Goal: Transaction & Acquisition: Purchase product/service

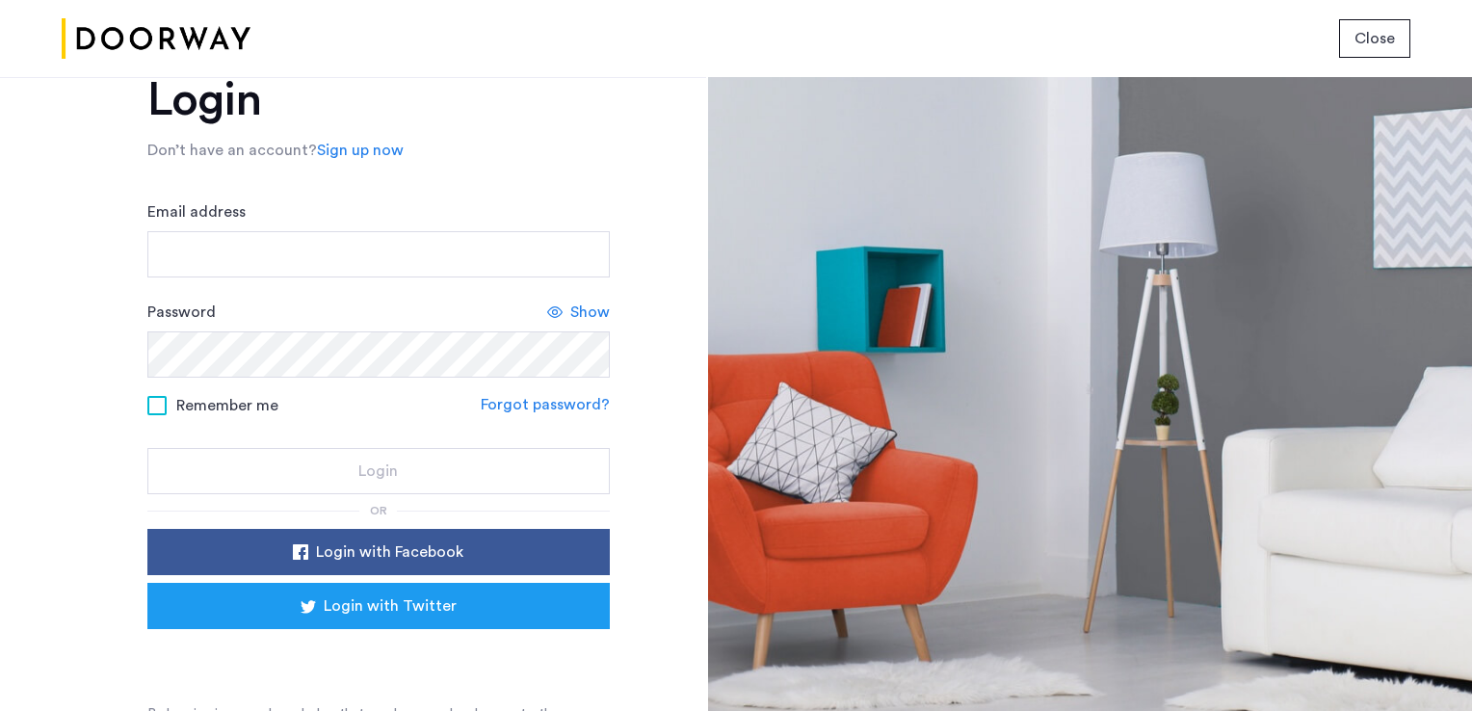
scroll to position [88, 0]
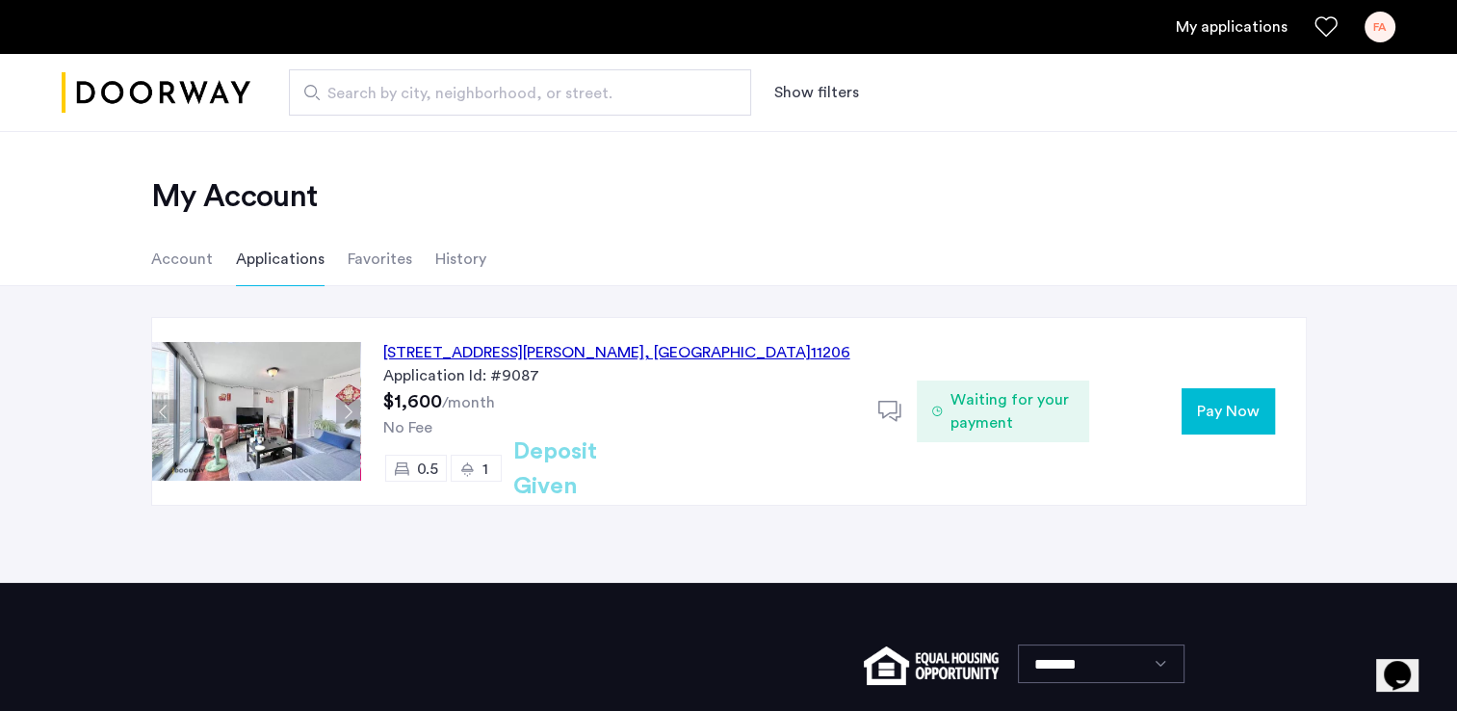
click at [1248, 390] on button "Pay Now" at bounding box center [1228, 411] width 93 height 46
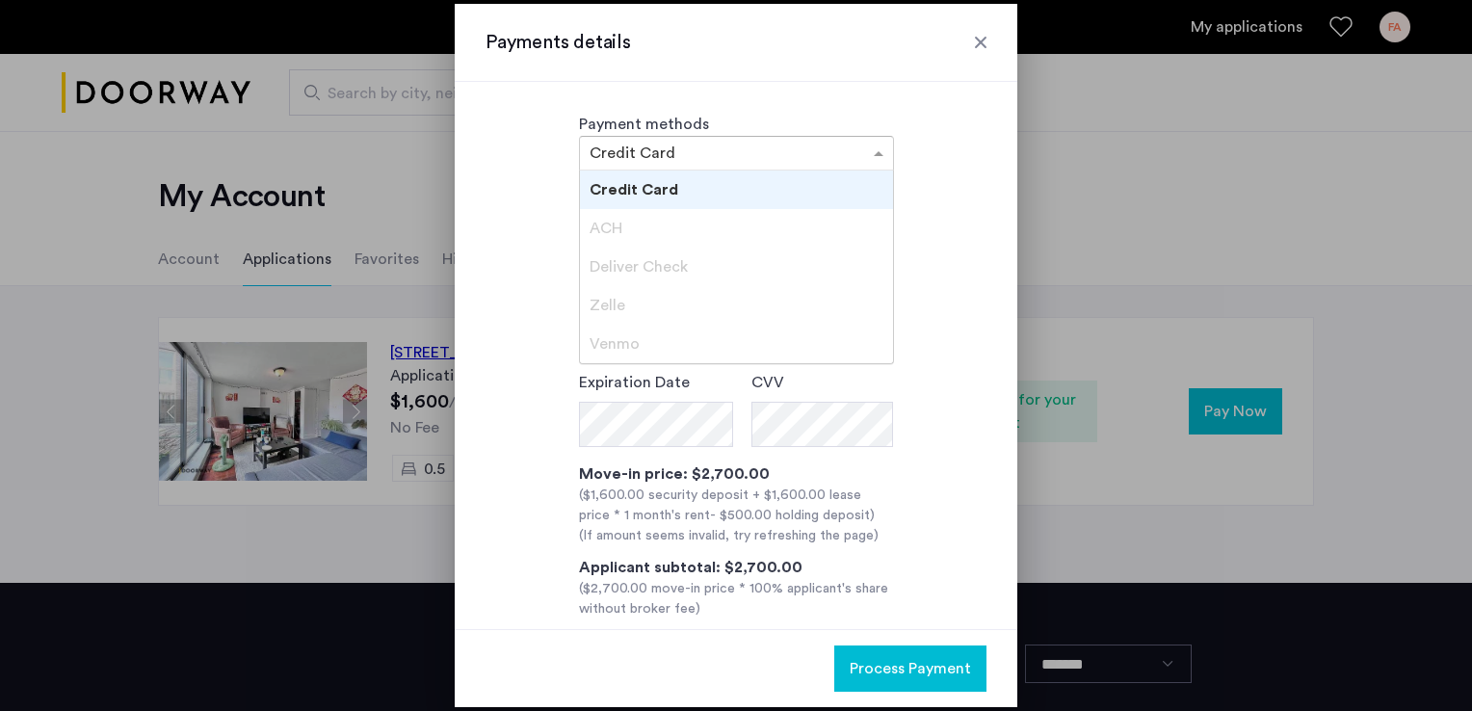
click at [693, 148] on input "text" at bounding box center [717, 154] width 255 height 13
click at [640, 238] on div "ACH" at bounding box center [736, 228] width 313 height 39
click at [626, 232] on div "ACH" at bounding box center [736, 228] width 313 height 39
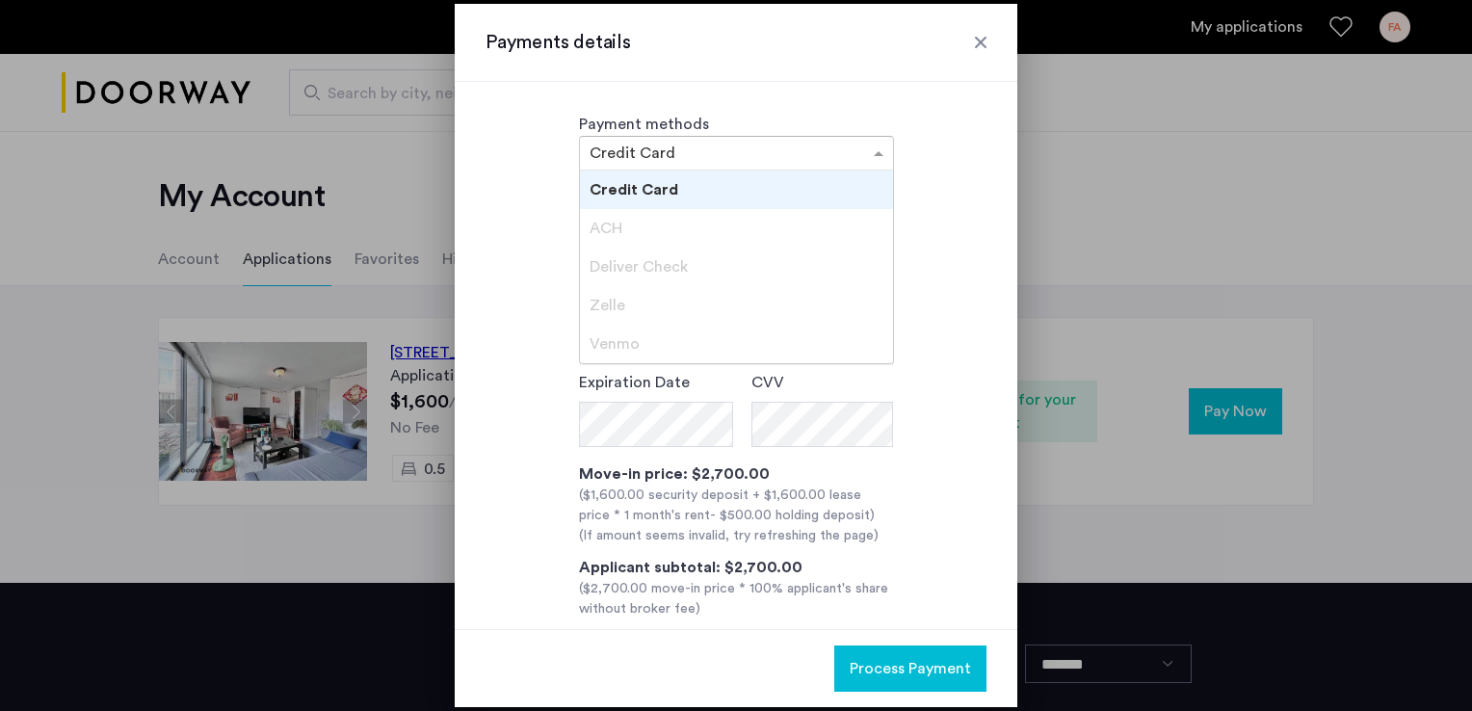
click at [626, 231] on div "ACH" at bounding box center [736, 228] width 313 height 39
click at [1036, 214] on div at bounding box center [736, 355] width 1472 height 711
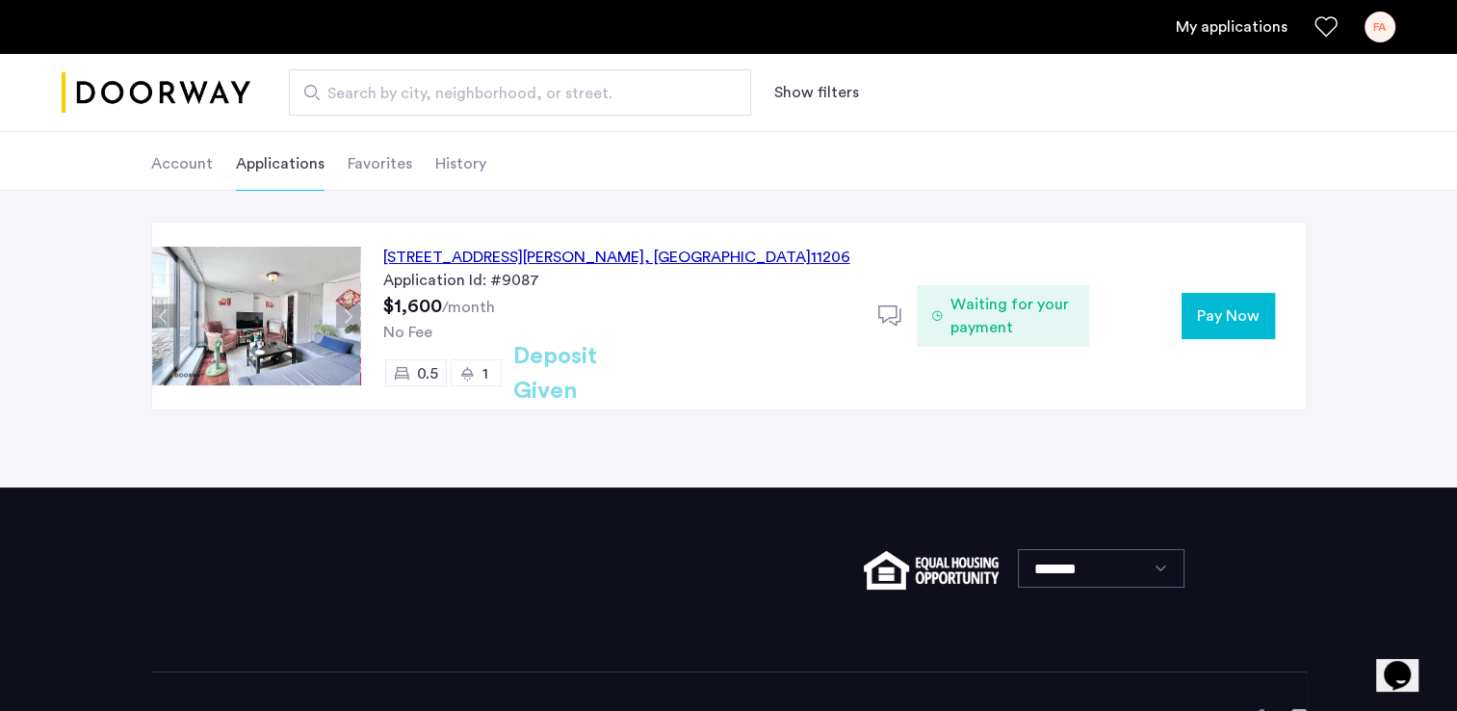
scroll to position [96, 0]
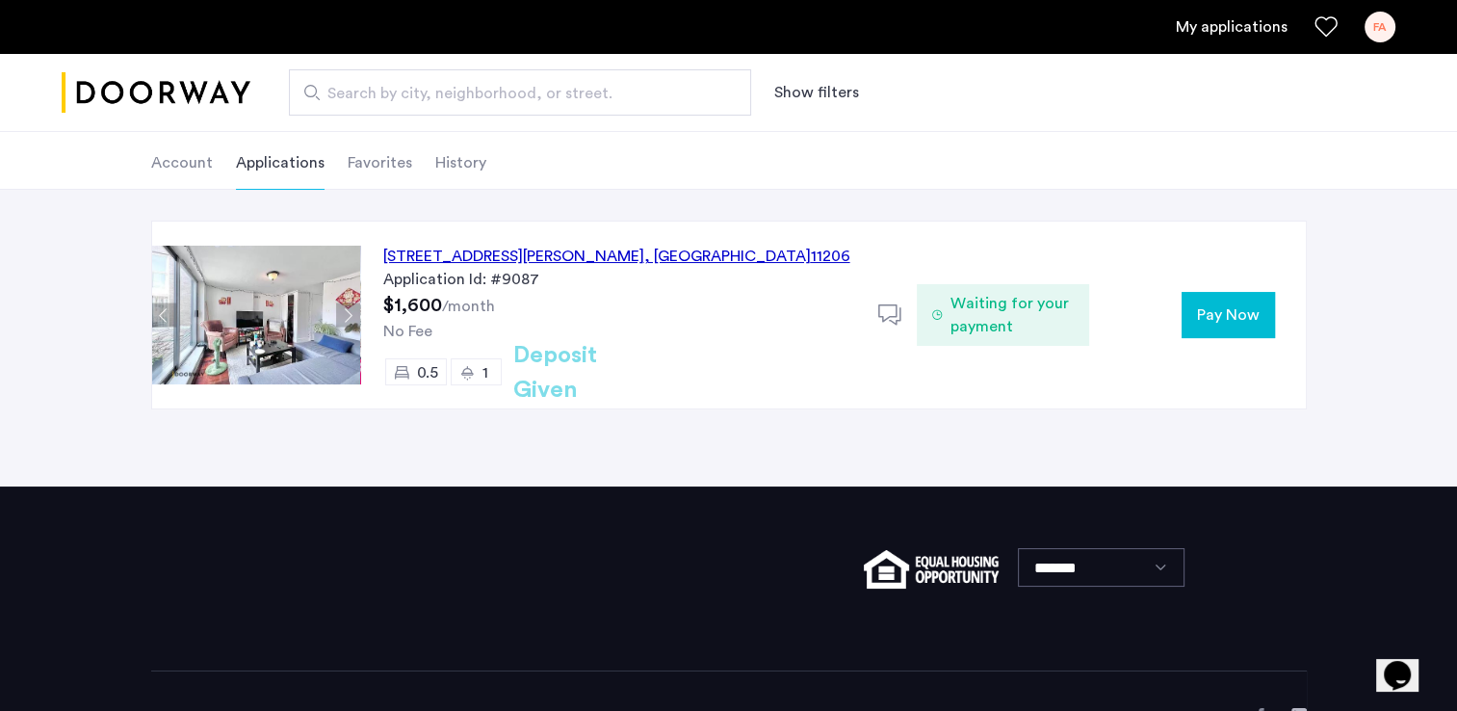
click at [1237, 329] on button "Pay Now" at bounding box center [1228, 315] width 93 height 46
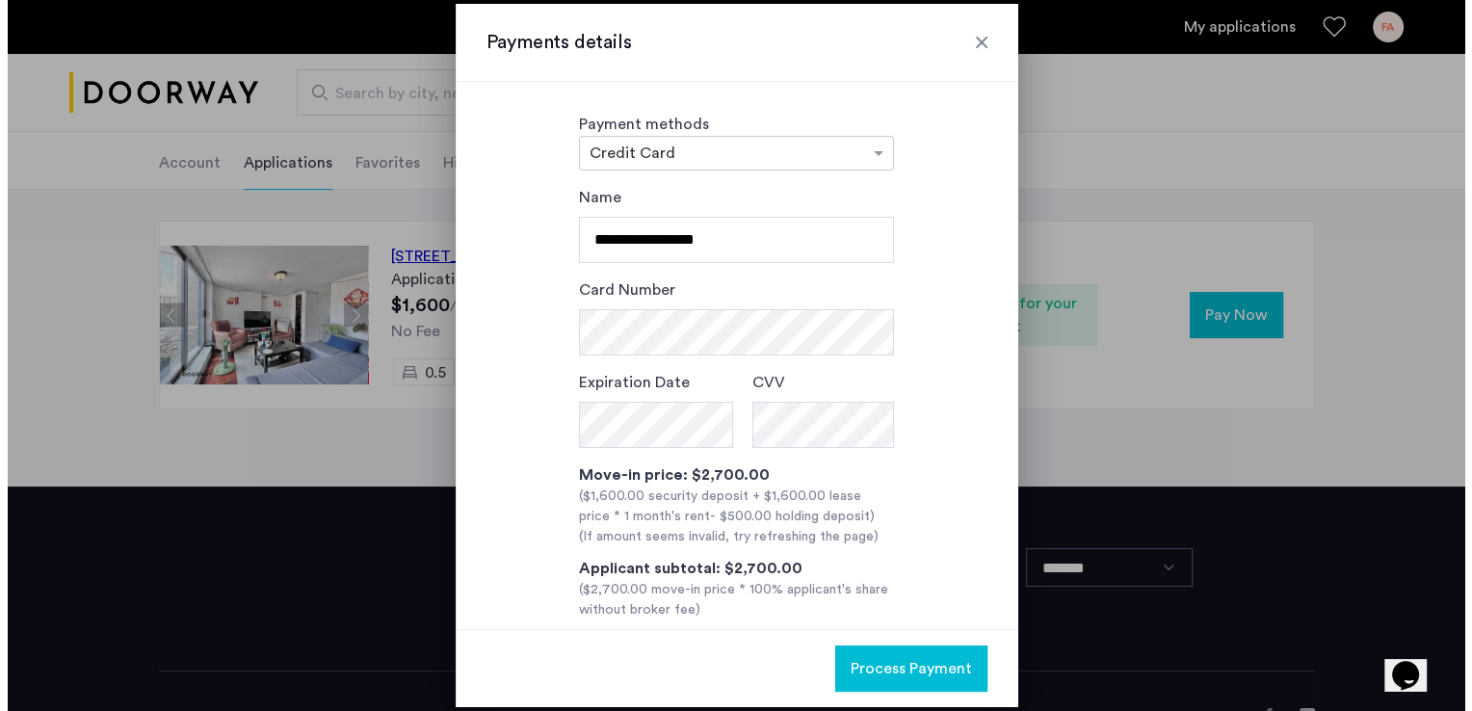
scroll to position [0, 0]
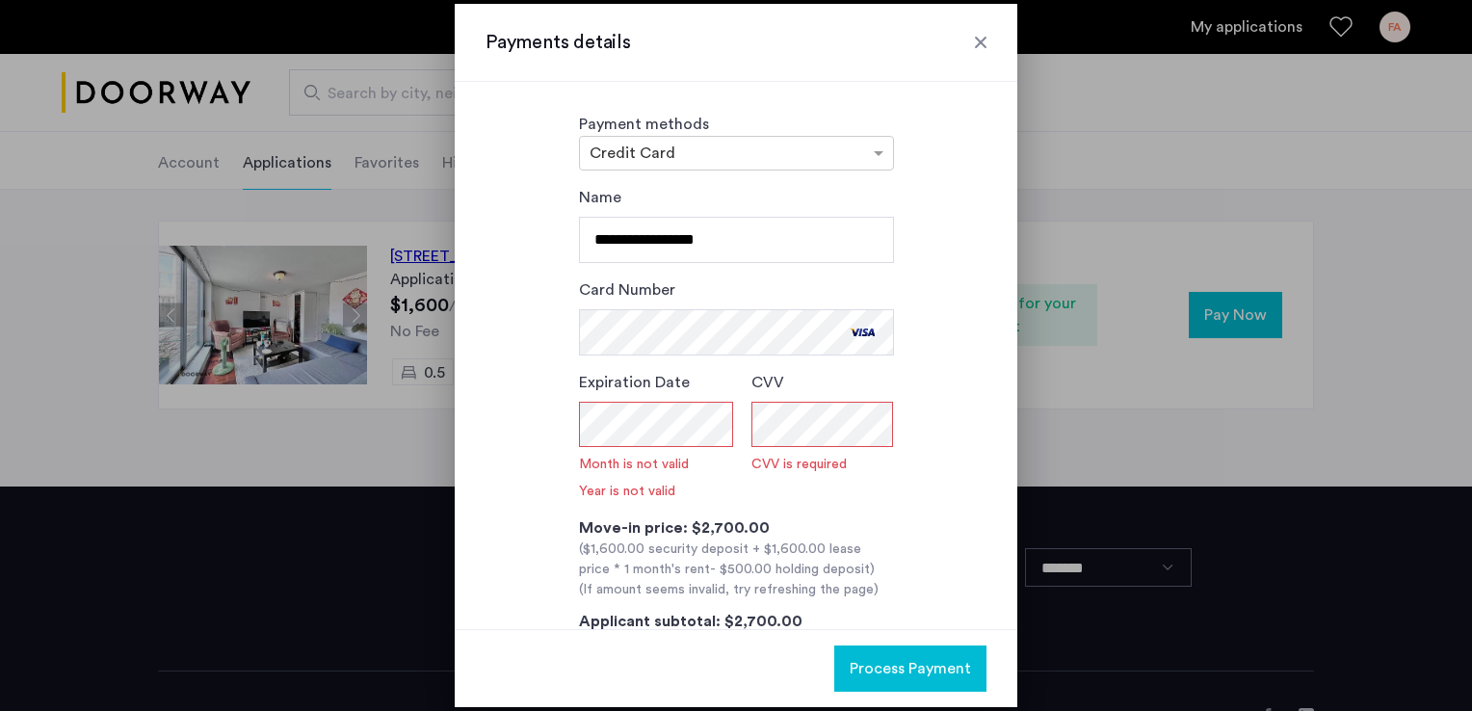
click at [502, 438] on div "**********" at bounding box center [735, 456] width 501 height 540
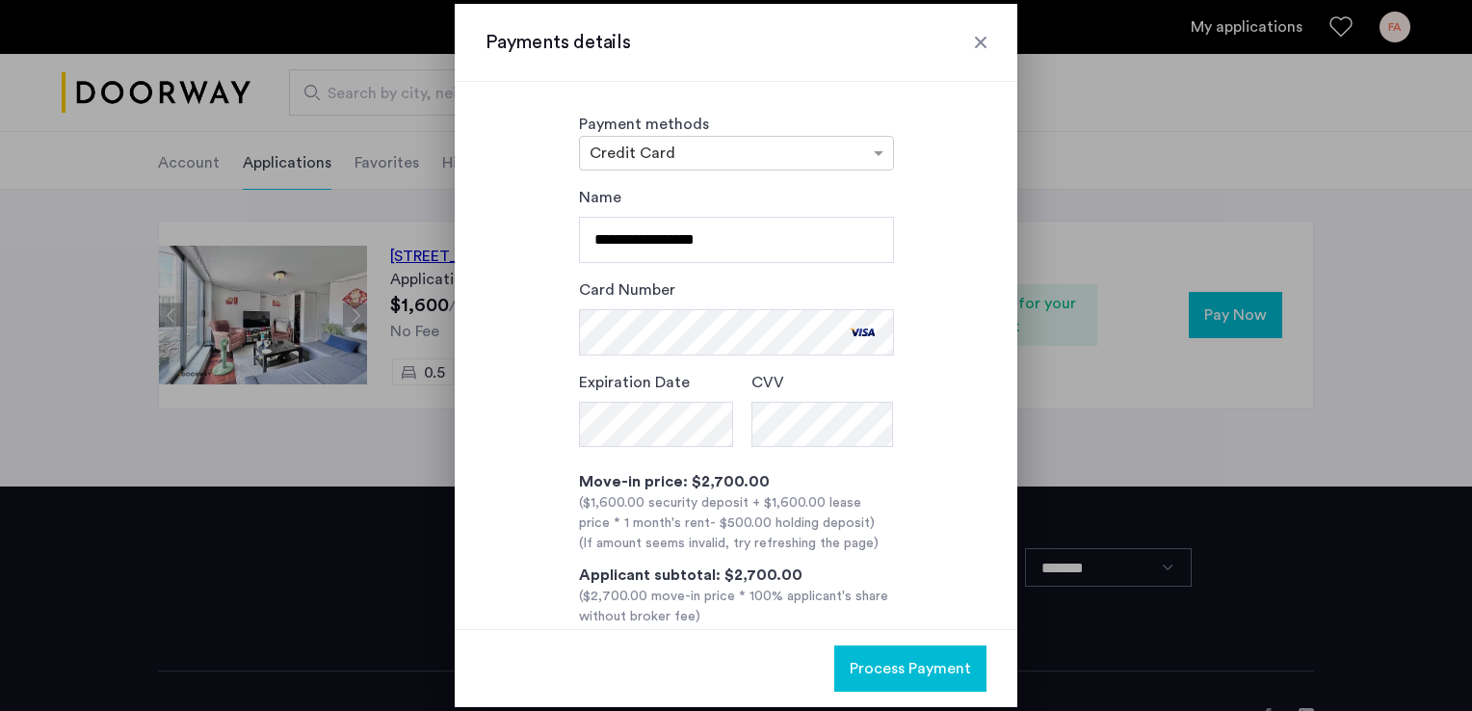
click at [780, 550] on div "(If amount seems invalid, try refreshing the page)" at bounding box center [736, 544] width 315 height 20
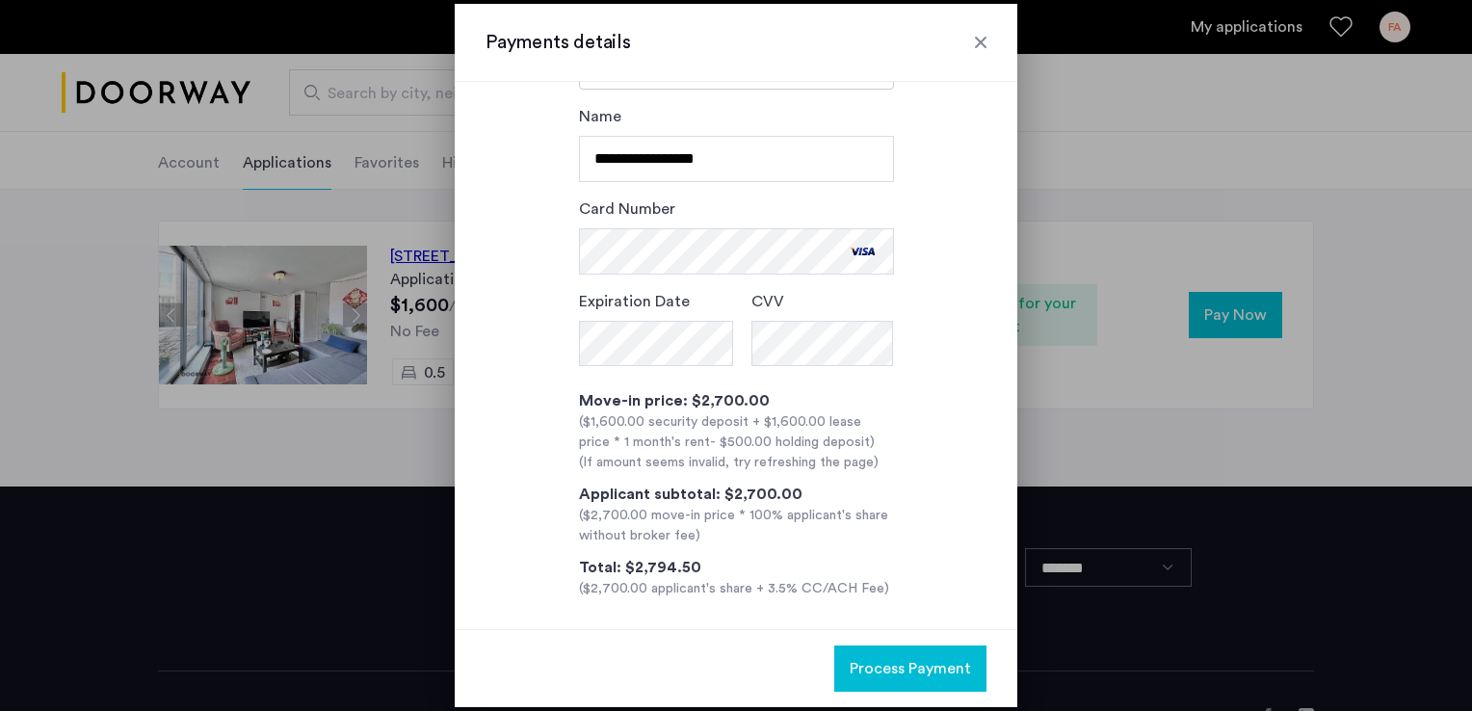
scroll to position [91, 0]
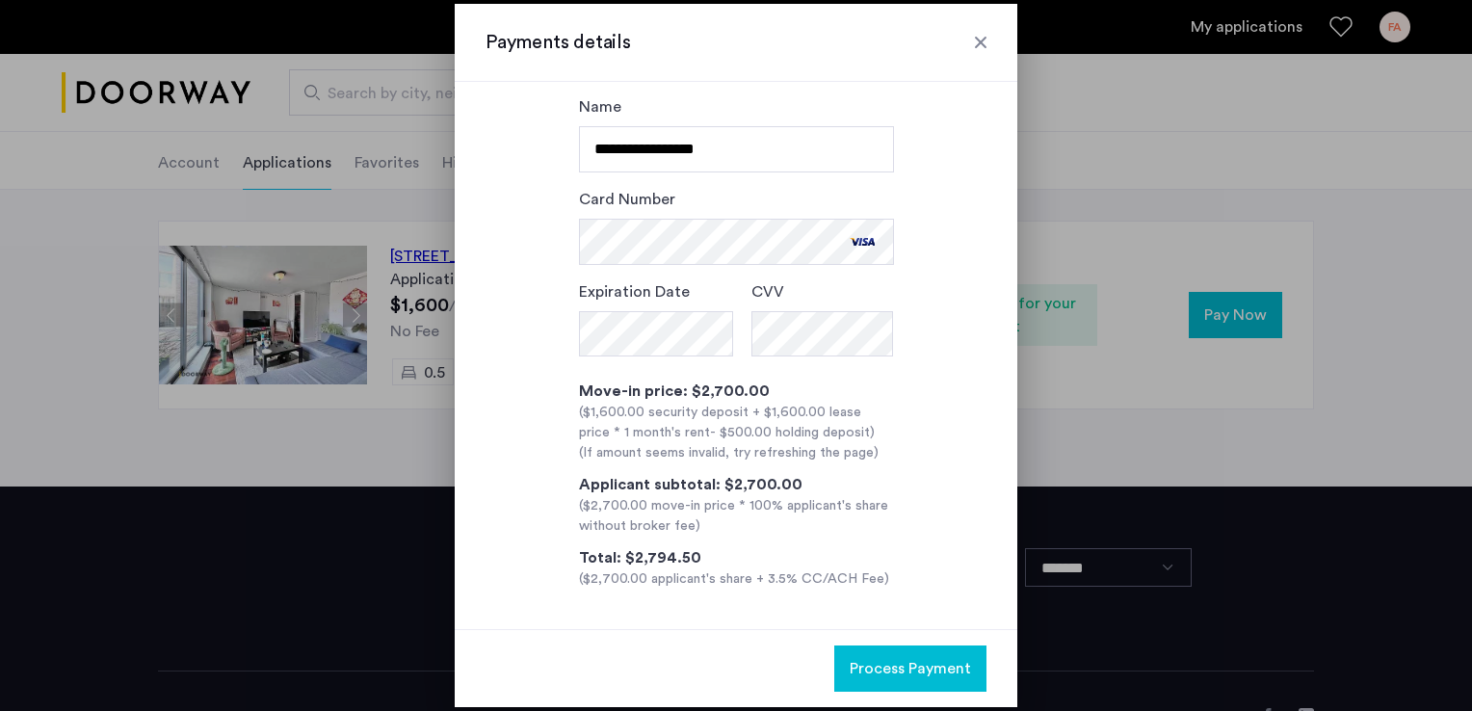
click at [919, 670] on span "Process Payment" at bounding box center [910, 668] width 121 height 23
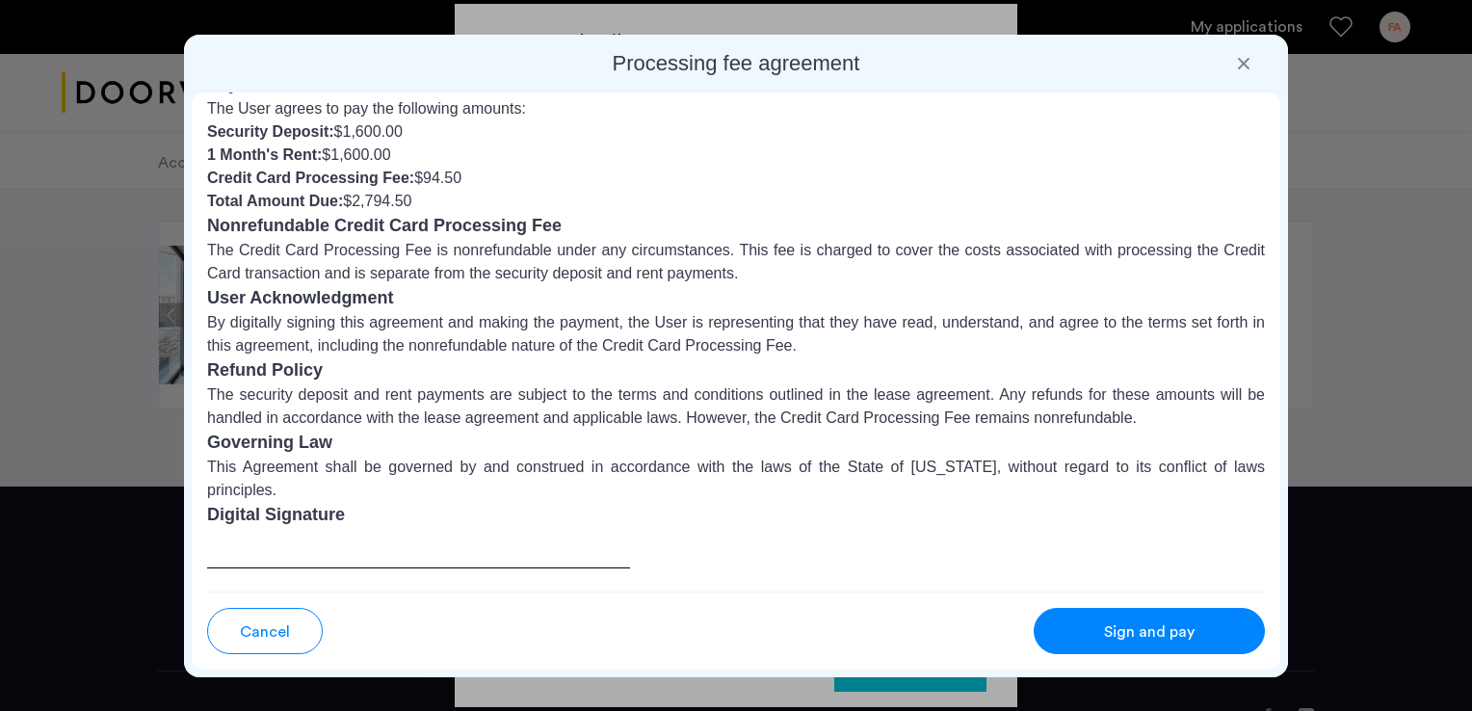
scroll to position [147, 0]
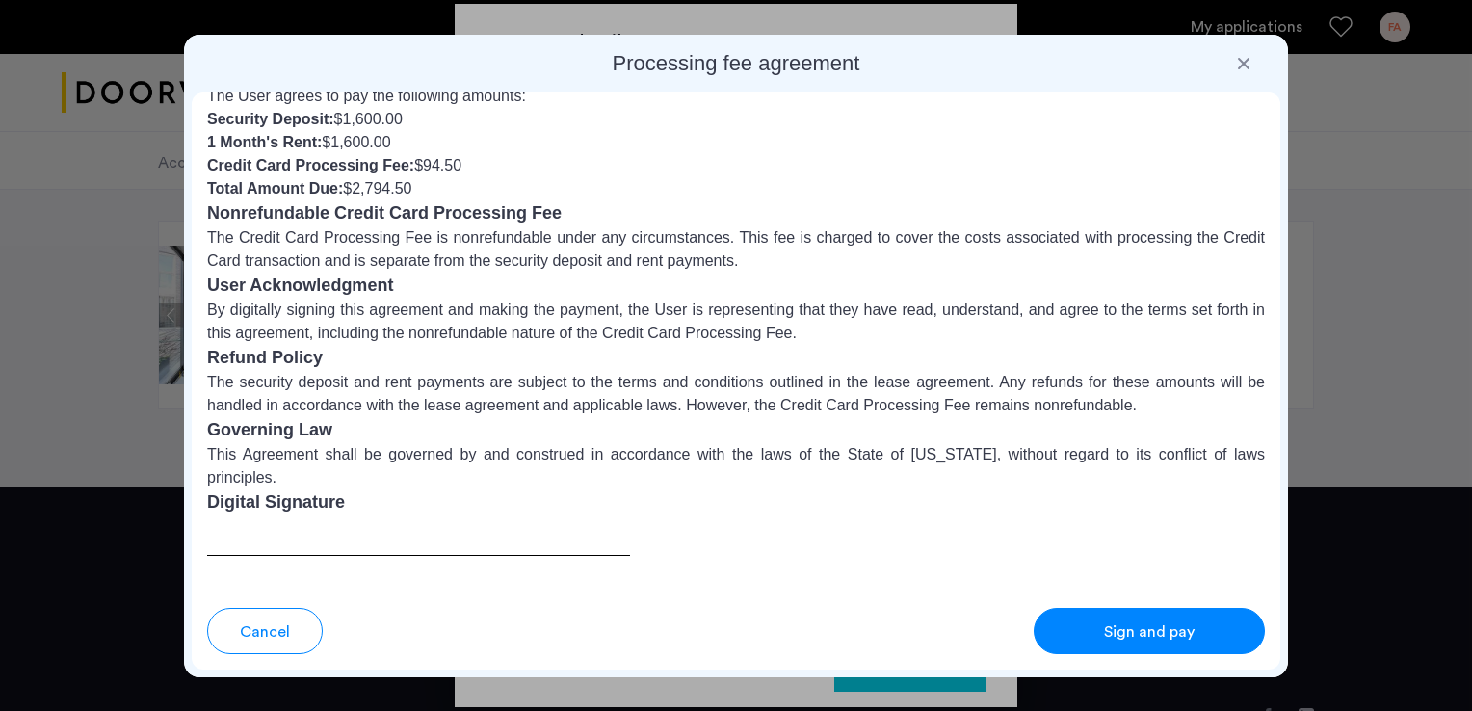
click at [1100, 641] on div "Sign and pay" at bounding box center [1149, 631] width 152 height 23
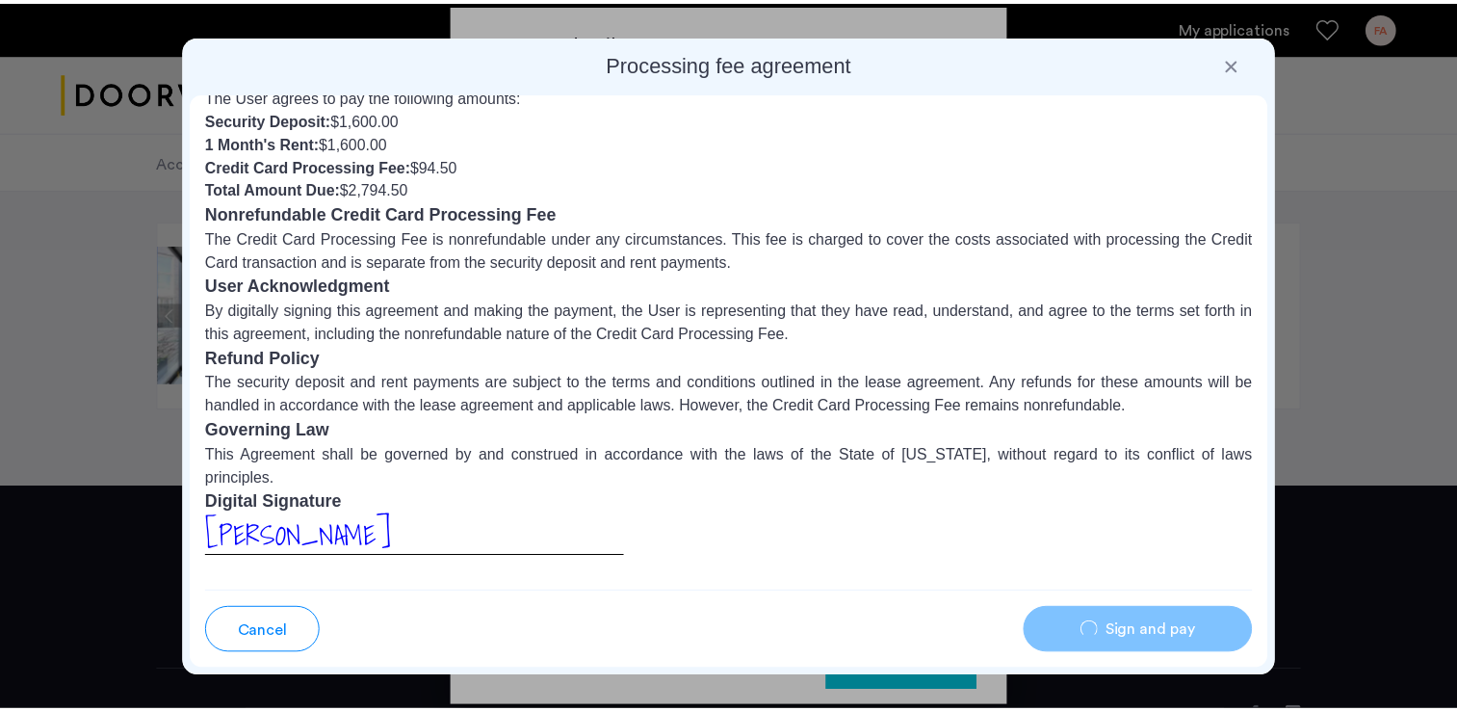
scroll to position [96, 0]
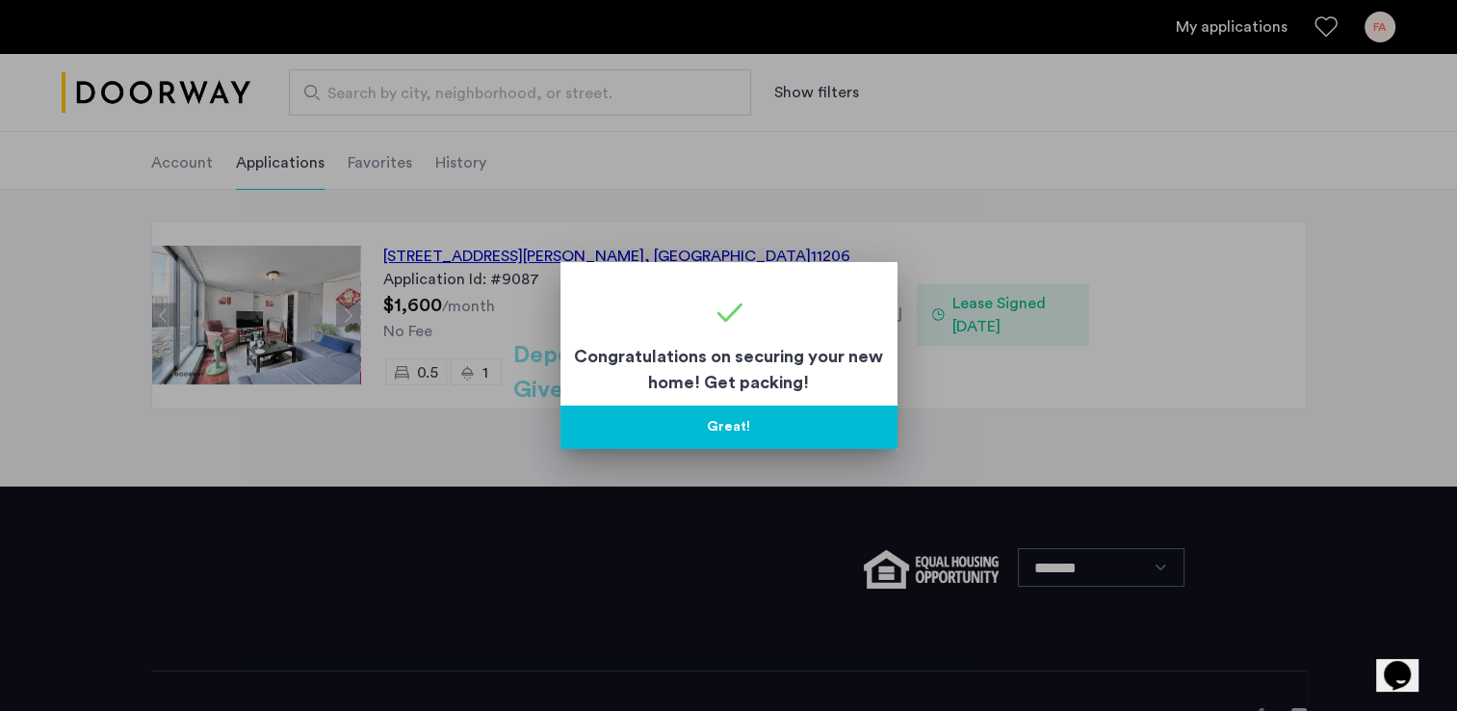
click at [690, 433] on button "Great!" at bounding box center [729, 427] width 337 height 43
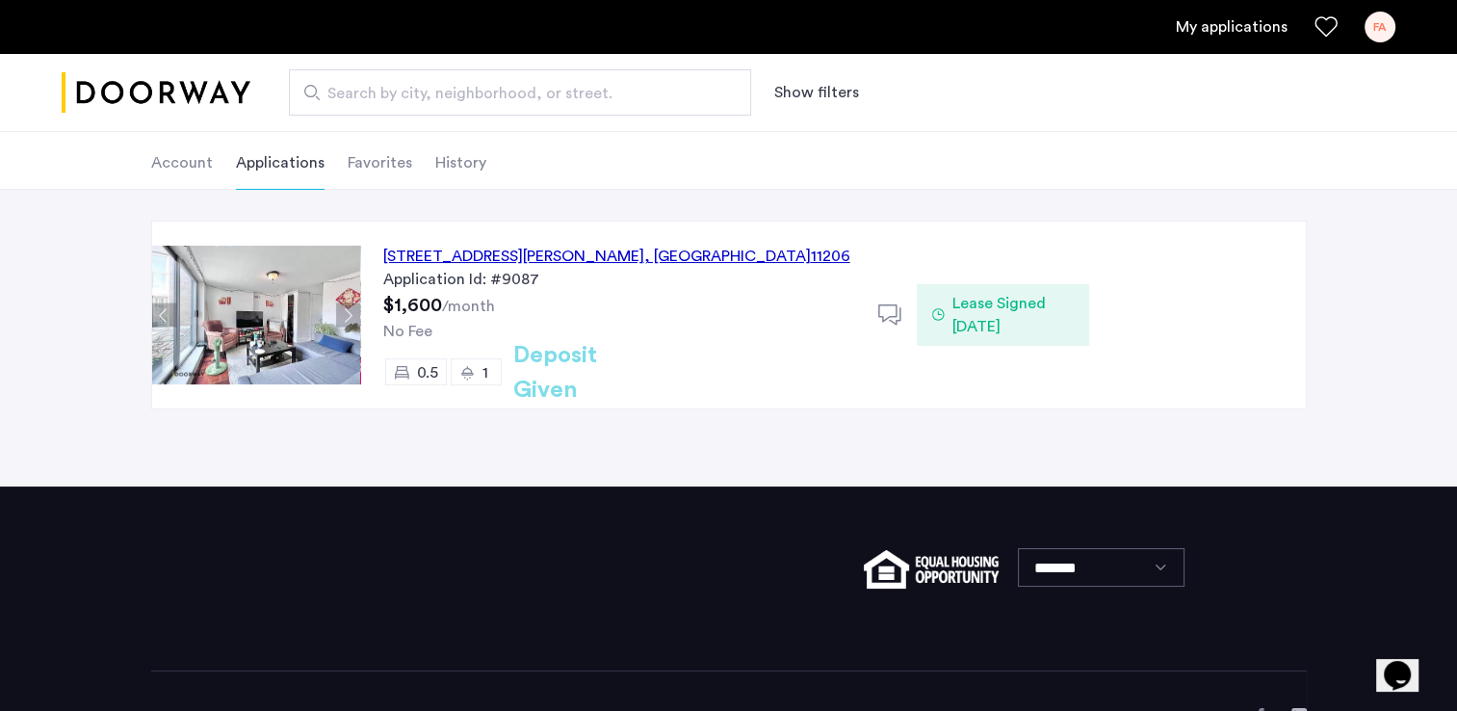
click at [1263, 104] on div "Search by city, neighborhood, or street. Show filters" at bounding box center [822, 92] width 1145 height 46
